Goal: Task Accomplishment & Management: Use online tool/utility

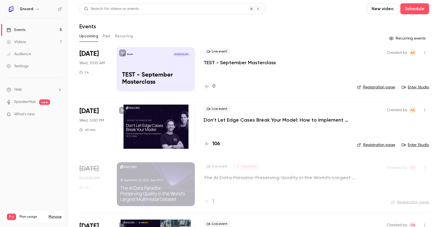
scroll to position [5, 0]
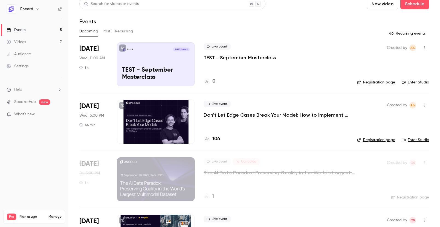
click at [261, 60] on p "TEST - September Masterclass" at bounding box center [240, 57] width 73 height 7
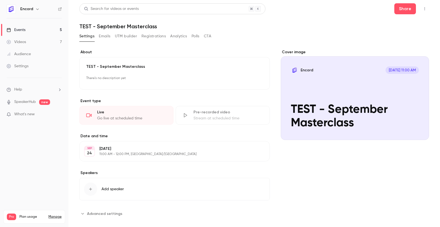
click at [426, 11] on button "button" at bounding box center [425, 8] width 9 height 9
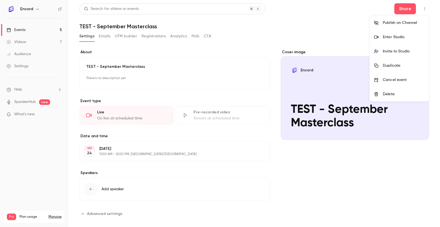
click at [394, 33] on li "Enter Studio" at bounding box center [399, 37] width 59 height 14
